Goal: Find contact information: Find contact information

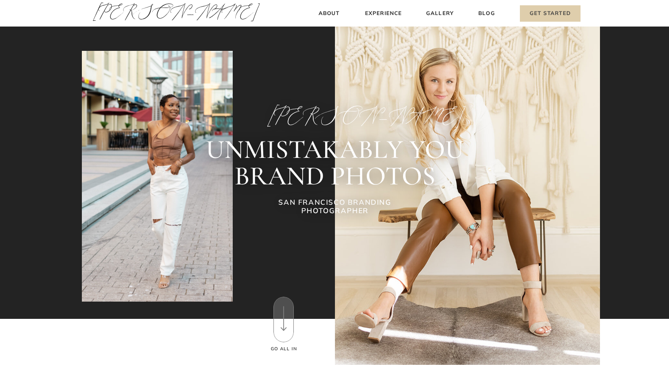
click at [554, 8] on h3 "Get Started" at bounding box center [550, 13] width 61 height 16
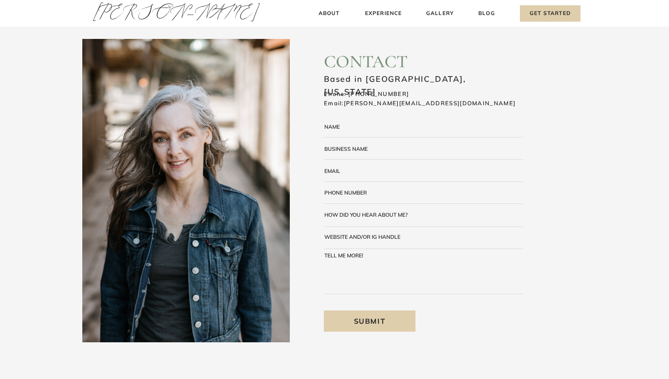
click at [348, 138] on div "Blog About Experience Gallery Get Started [PERSON_NAME] [PERSON_NAME] About Exp…" at bounding box center [334, 286] width 669 height 573
click at [348, 136] on textarea at bounding box center [432, 130] width 181 height 13
click at [375, 158] on textarea at bounding box center [446, 152] width 144 height 12
click at [375, 159] on div at bounding box center [423, 159] width 199 height 0
